Goal: Task Accomplishment & Management: Manage account settings

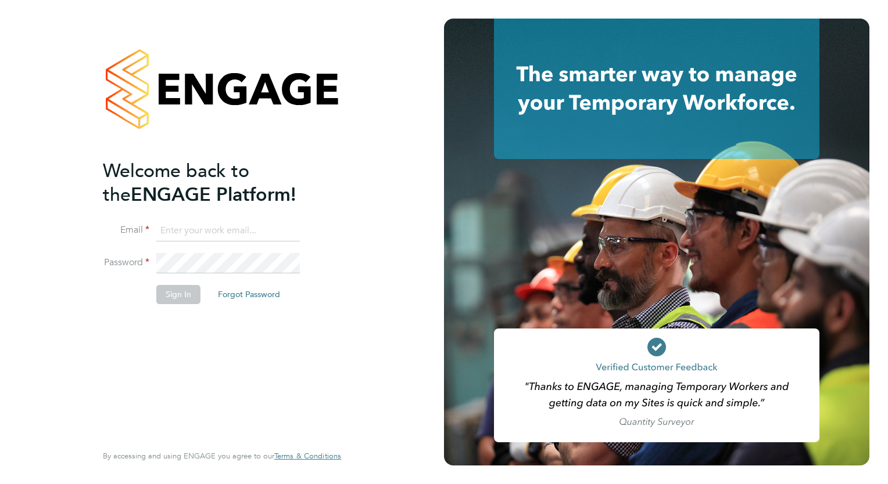
click at [202, 231] on input at bounding box center [227, 231] width 143 height 21
type input "daryl.jackson@bandk.co.uk"
click at [184, 294] on button "Sign In" at bounding box center [178, 294] width 44 height 19
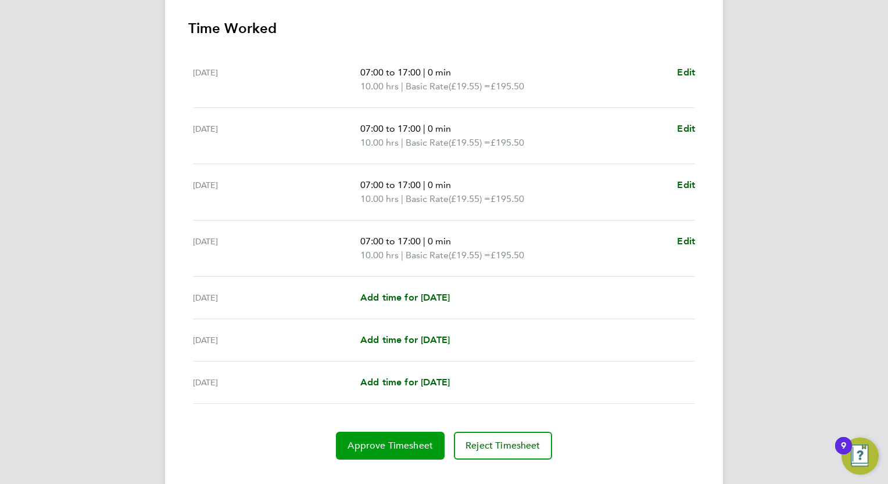
scroll to position [348, 0]
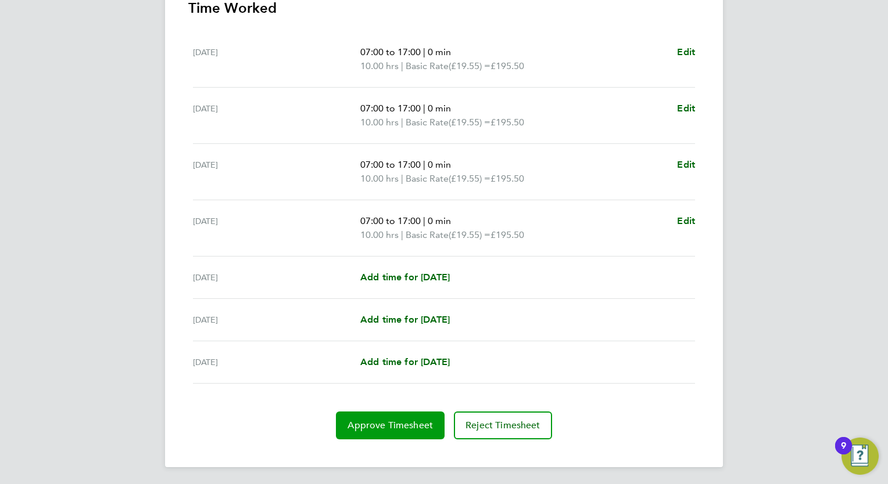
click at [404, 421] on span "Approve Timesheet" at bounding box center [389, 426] width 85 height 12
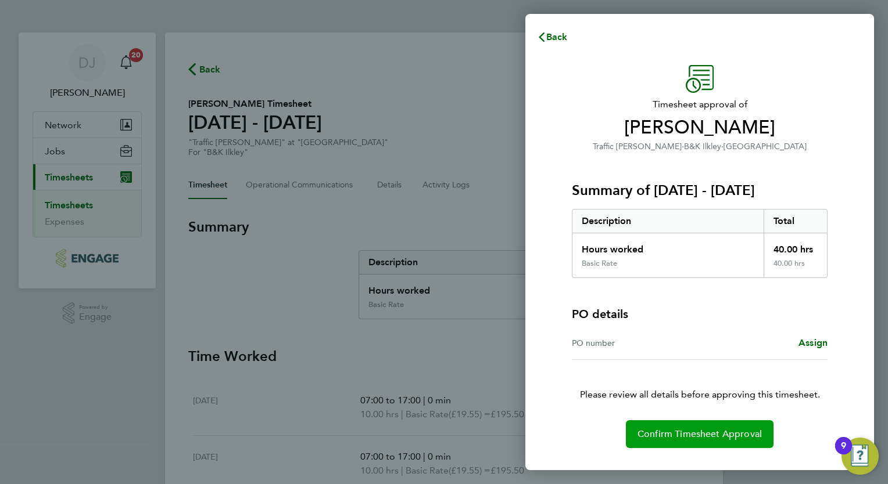
click at [731, 430] on span "Confirm Timesheet Approval" at bounding box center [699, 435] width 124 height 12
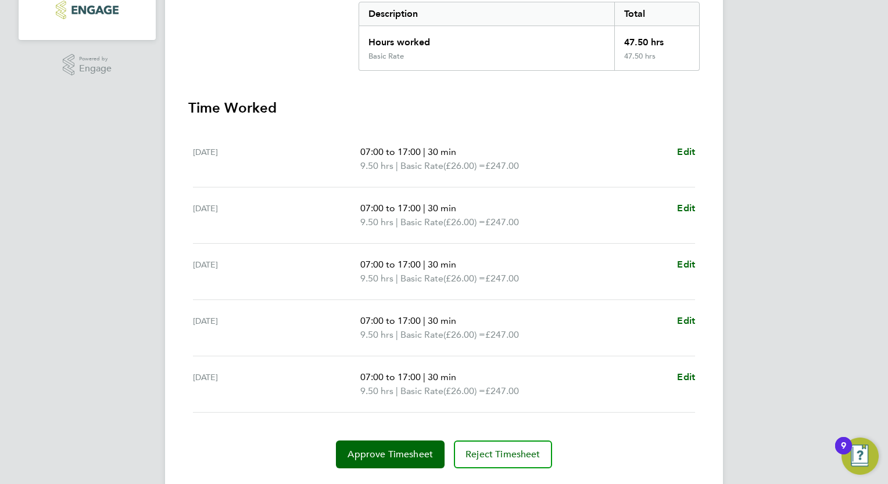
scroll to position [278, 0]
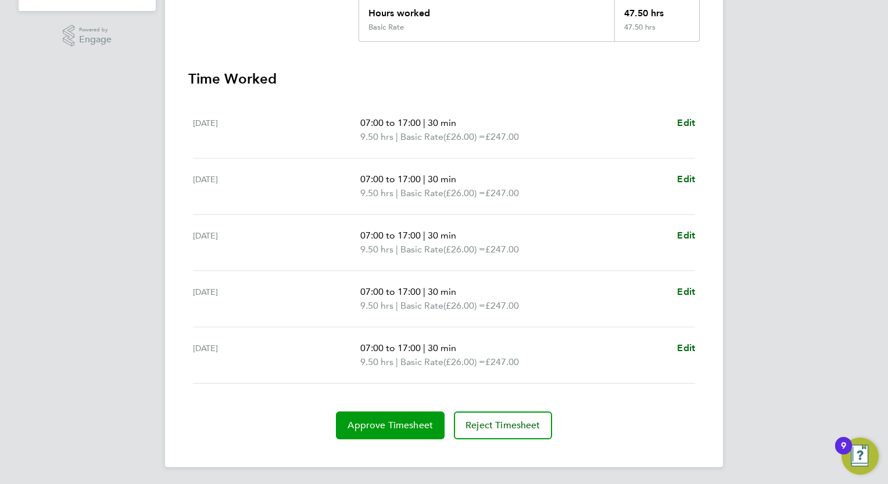
click at [398, 423] on span "Approve Timesheet" at bounding box center [389, 426] width 85 height 12
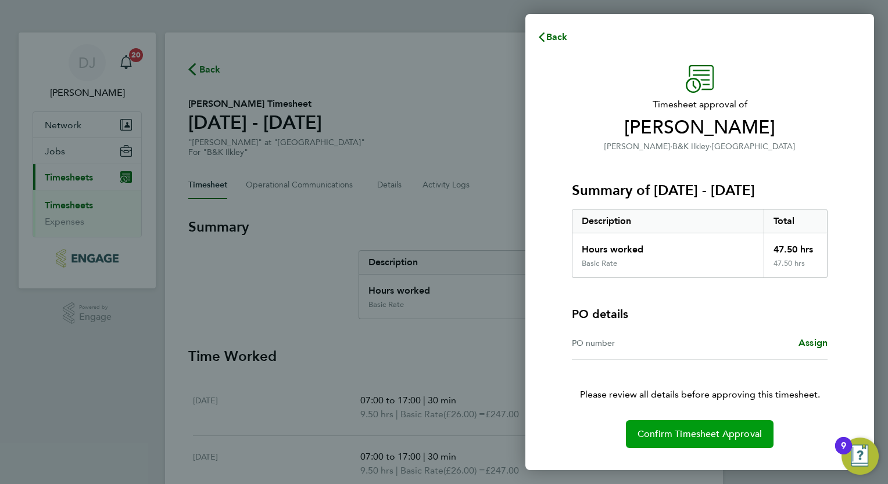
click at [715, 433] on span "Confirm Timesheet Approval" at bounding box center [699, 435] width 124 height 12
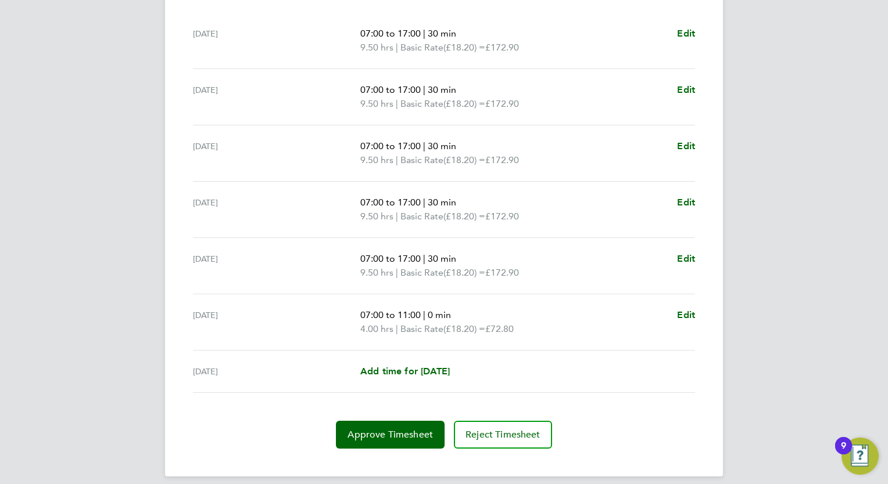
scroll to position [376, 0]
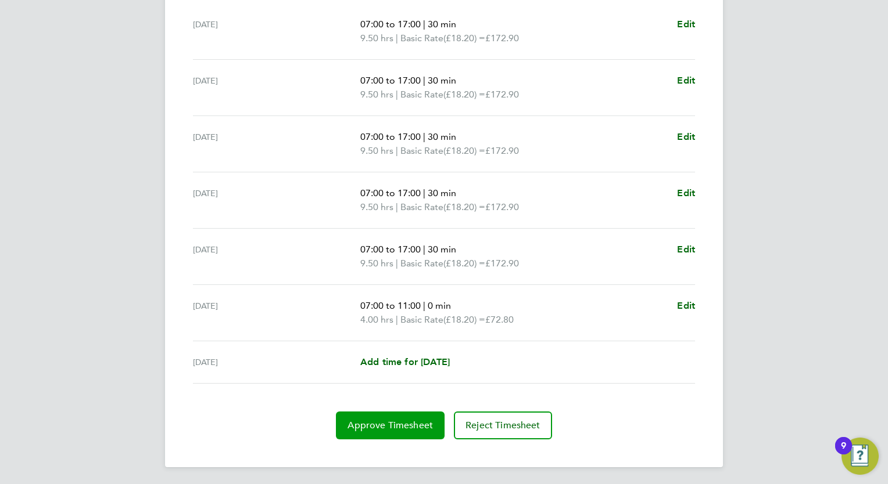
click at [405, 426] on span "Approve Timesheet" at bounding box center [389, 426] width 85 height 12
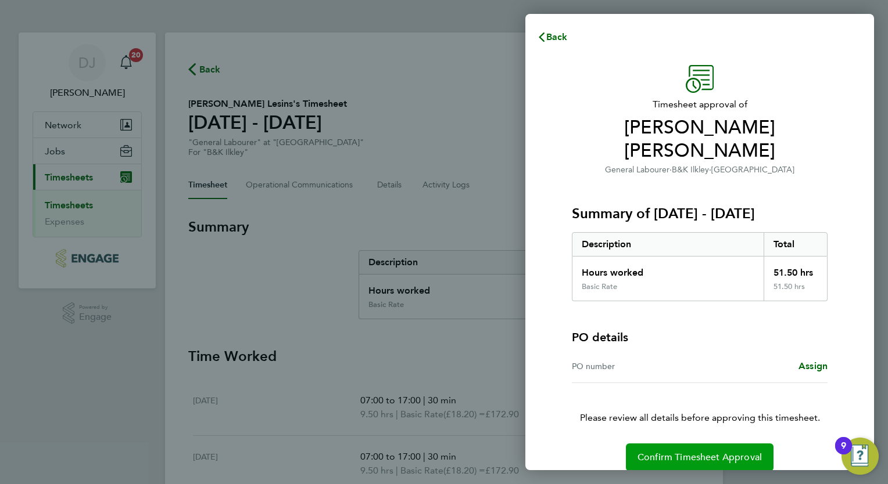
click at [697, 452] on span "Confirm Timesheet Approval" at bounding box center [699, 458] width 124 height 12
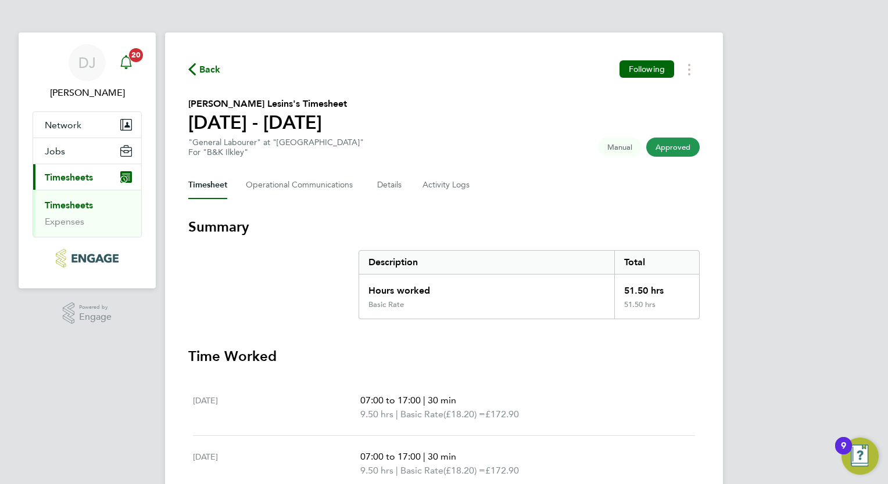
click at [131, 57] on span "20" at bounding box center [136, 55] width 14 height 14
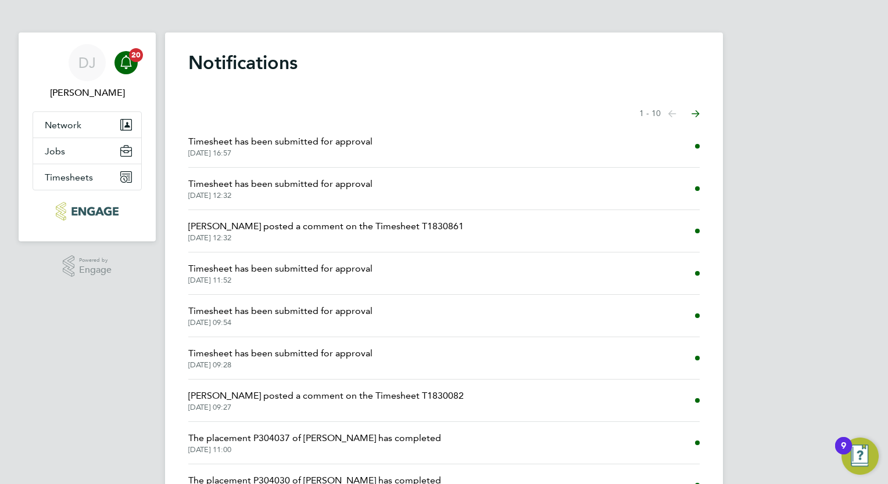
scroll to position [58, 0]
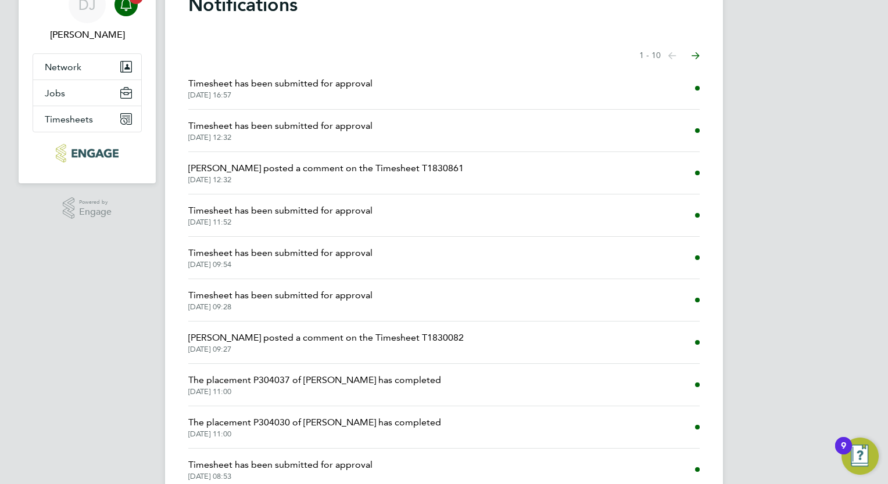
click at [314, 127] on span "Timesheet has been submitted for approval" at bounding box center [280, 126] width 184 height 14
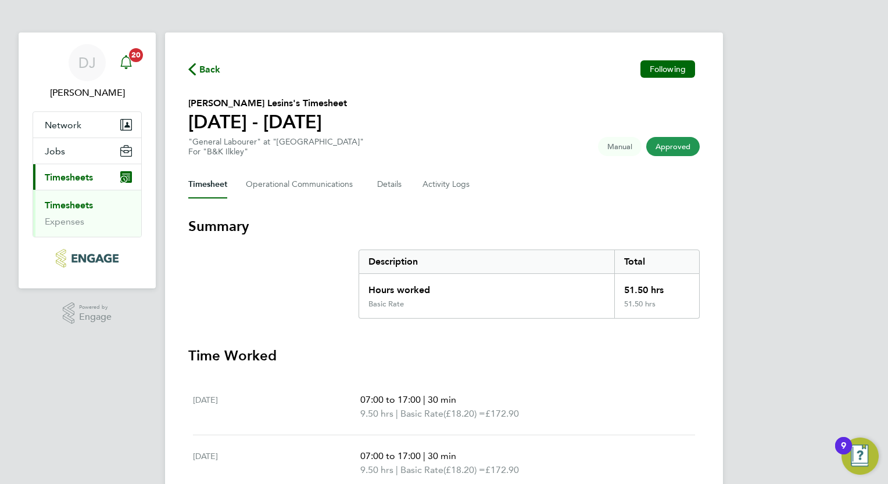
click at [136, 52] on span "20" at bounding box center [136, 55] width 14 height 14
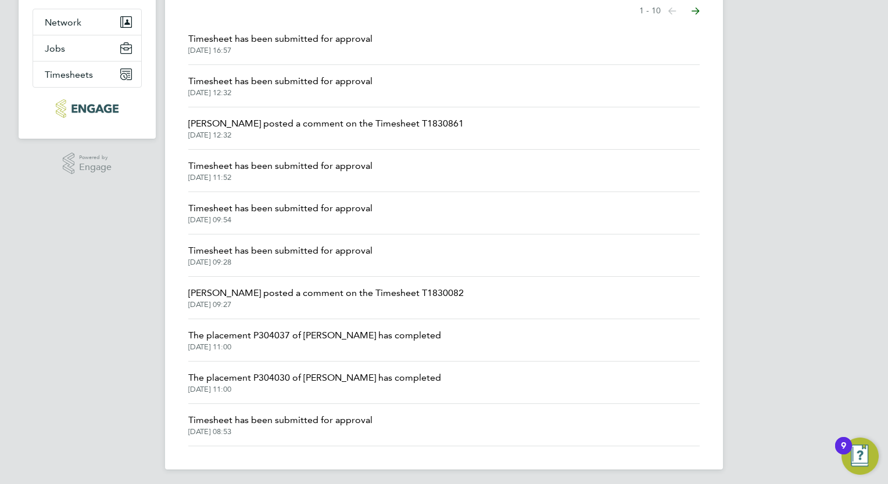
scroll to position [105, 0]
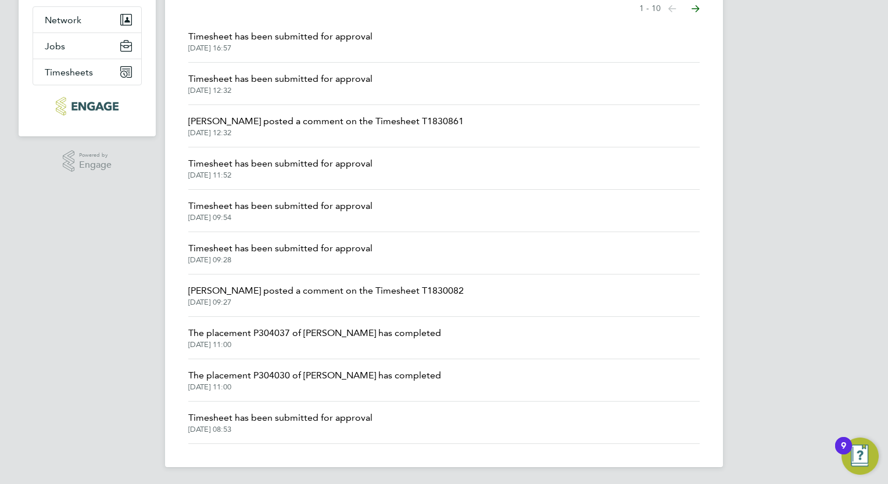
click at [270, 163] on span "Timesheet has been submitted for approval" at bounding box center [280, 164] width 184 height 14
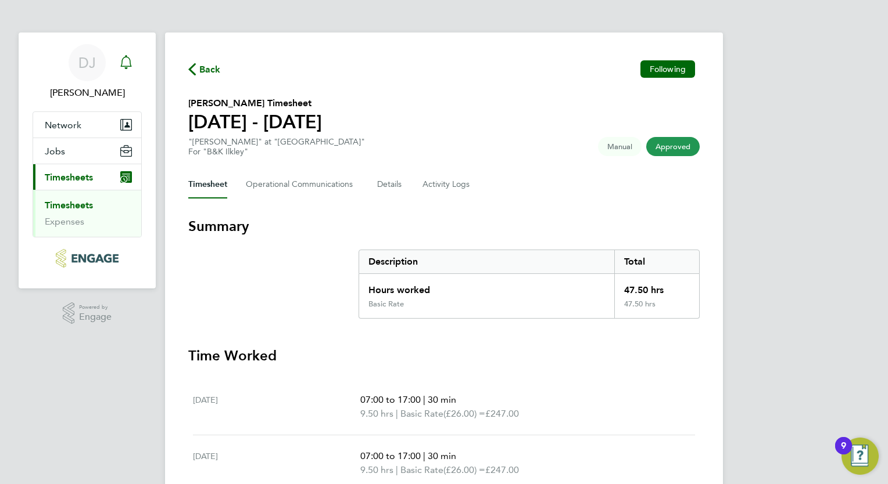
click at [125, 60] on icon "Main navigation" at bounding box center [126, 62] width 14 height 14
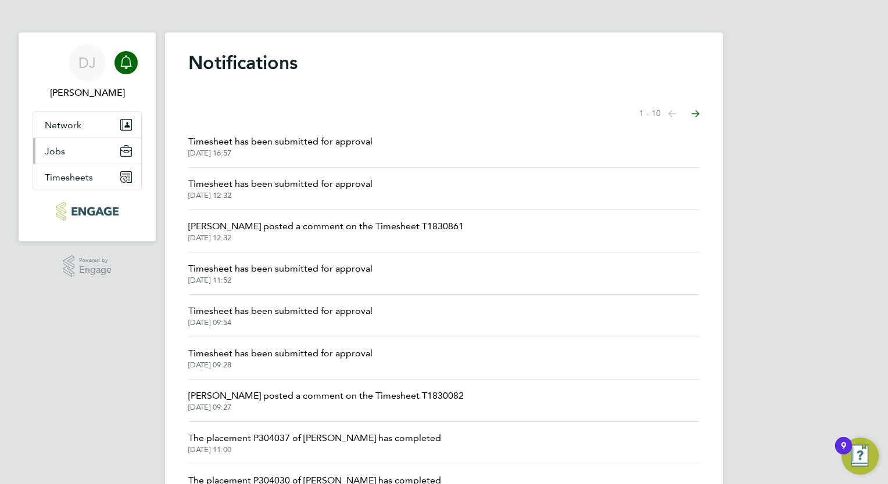
click at [54, 152] on span "Jobs" at bounding box center [55, 151] width 20 height 11
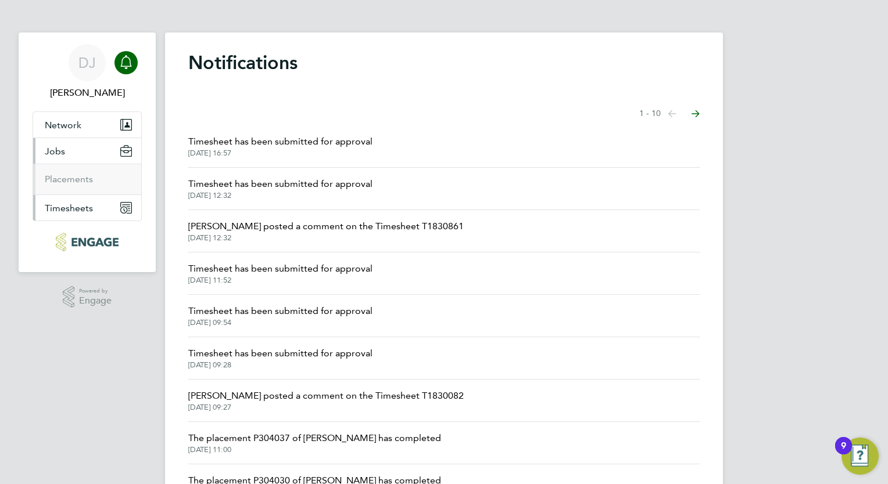
click at [128, 207] on icon "Main navigation" at bounding box center [126, 208] width 10 height 10
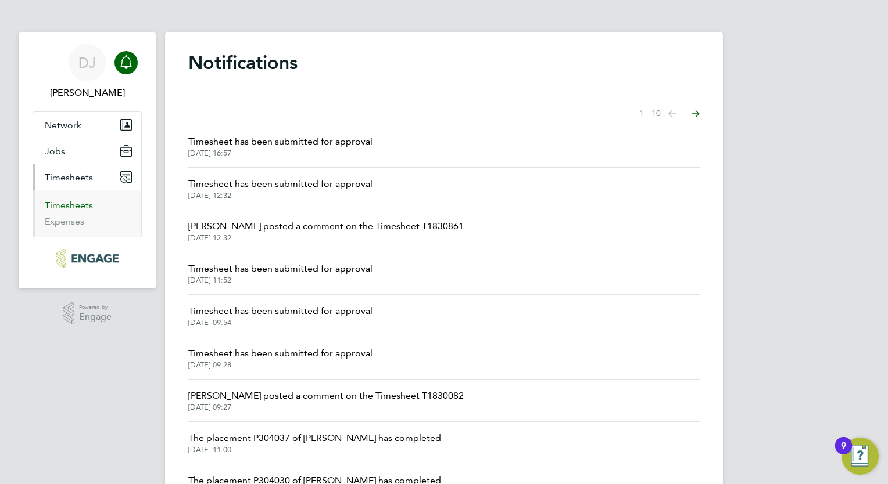
click at [55, 202] on link "Timesheets" at bounding box center [69, 205] width 48 height 11
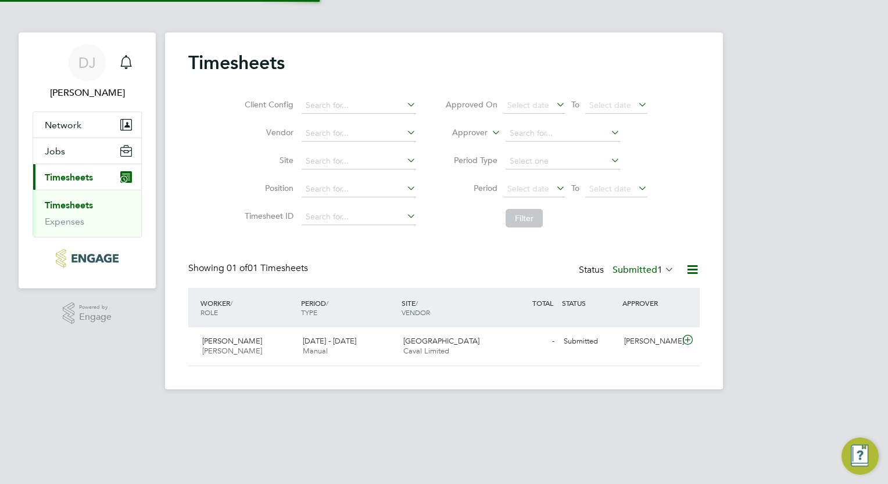
scroll to position [29, 101]
drag, startPoint x: 421, startPoint y: 304, endPoint x: 520, endPoint y: 376, distance: 123.0
drag, startPoint x: 520, startPoint y: 376, endPoint x: 397, endPoint y: 423, distance: 131.3
click at [397, 408] on html "DJ Daryl Jackson Notifications Applications: Network Sites Jobs Placements Curr…" at bounding box center [444, 204] width 888 height 408
